Goal: Navigation & Orientation: Find specific page/section

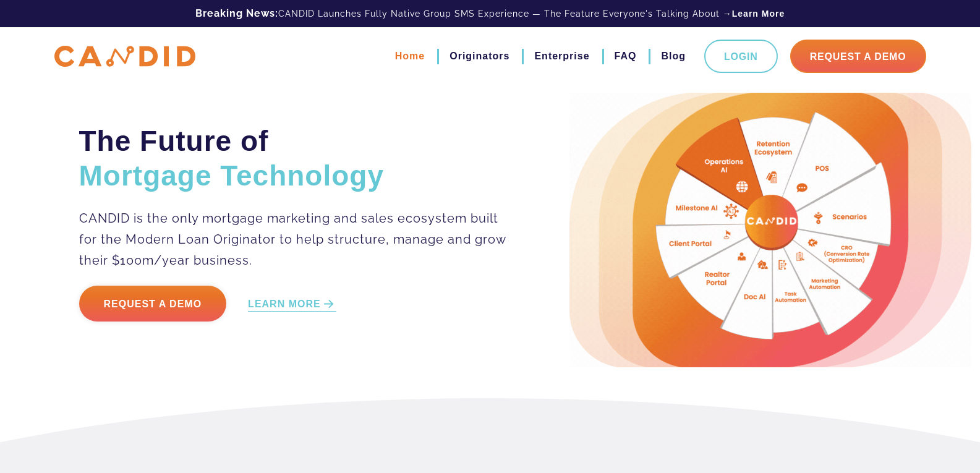
click at [416, 54] on link "Home" at bounding box center [410, 56] width 30 height 21
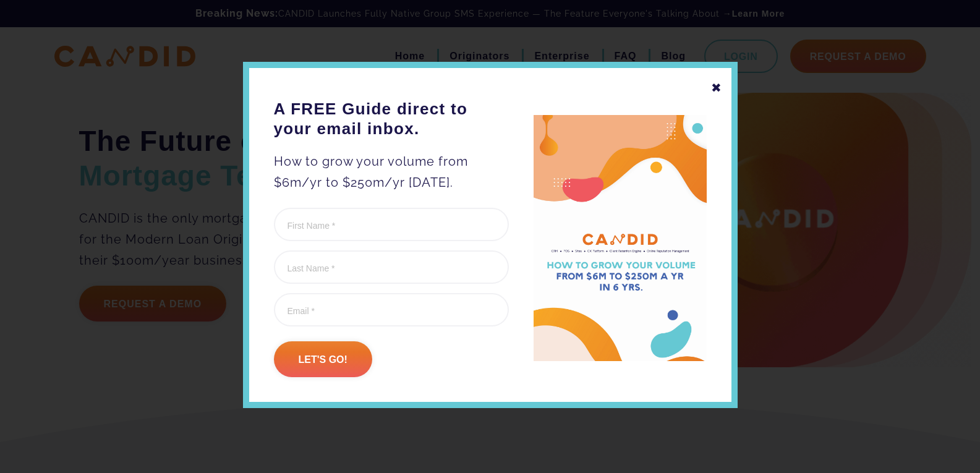
click at [718, 84] on div "✖" at bounding box center [716, 87] width 11 height 21
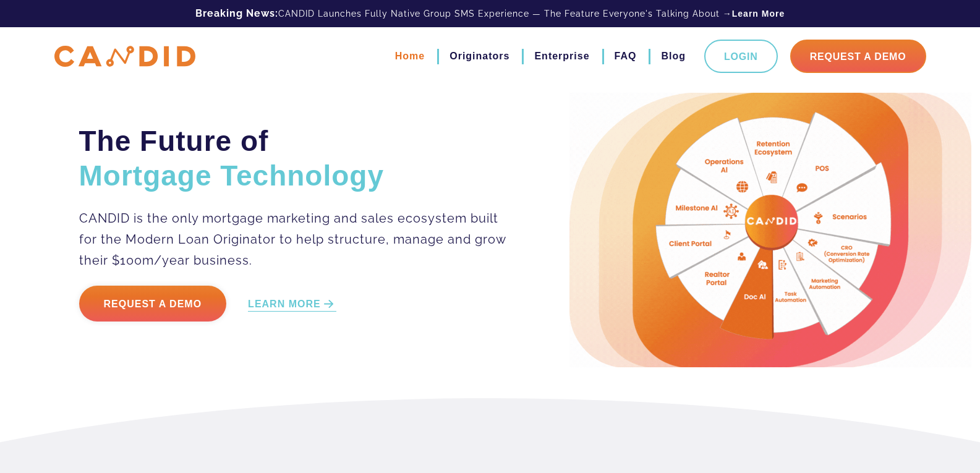
click at [408, 59] on link "Home" at bounding box center [410, 56] width 30 height 21
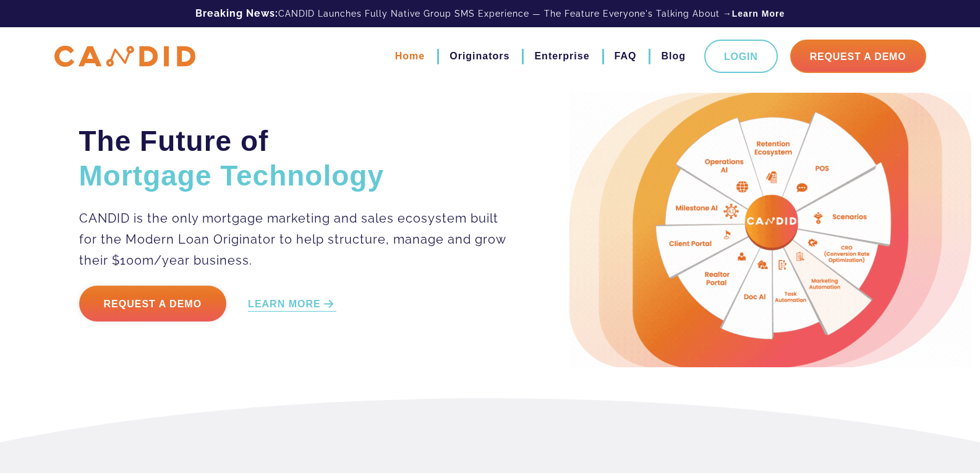
click at [411, 48] on link "Home" at bounding box center [410, 56] width 30 height 21
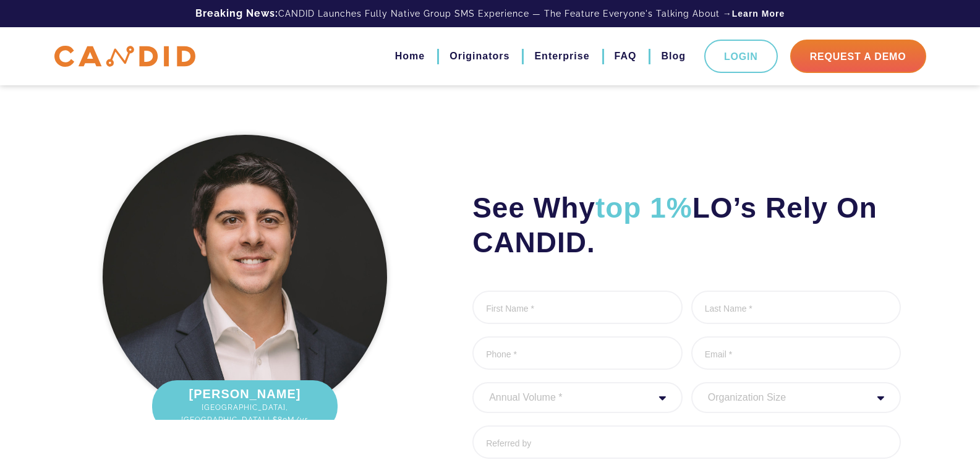
scroll to position [1489, 0]
